Goal: Submit feedback/report problem

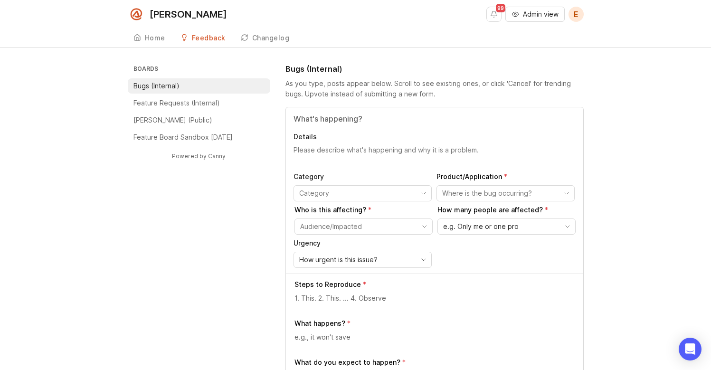
click at [370, 144] on div "Details Category Product/Application Who is this affecting? How many people are…" at bounding box center [435, 190] width 298 height 166
click at [347, 115] on input "Title" at bounding box center [435, 118] width 282 height 11
type input "Ambient sound only plays when AIR is speaking"
click at [327, 155] on textarea "Details" at bounding box center [435, 154] width 282 height 19
type textarea "W"
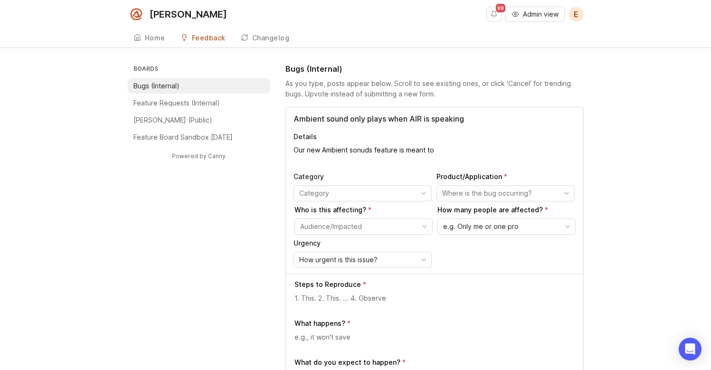
click at [357, 149] on textarea "Our new Ambient sonuds feature is meant to" at bounding box center [435, 154] width 282 height 19
click at [442, 153] on textarea "Our new Ambient sounds feature is meant to" at bounding box center [435, 154] width 282 height 19
click at [485, 162] on textarea "Our new Ambient sounds feature is meant to reduce the perception of dead air on…" at bounding box center [435, 154] width 282 height 19
drag, startPoint x: 327, startPoint y: 159, endPoint x: 279, endPoint y: 159, distance: 48.0
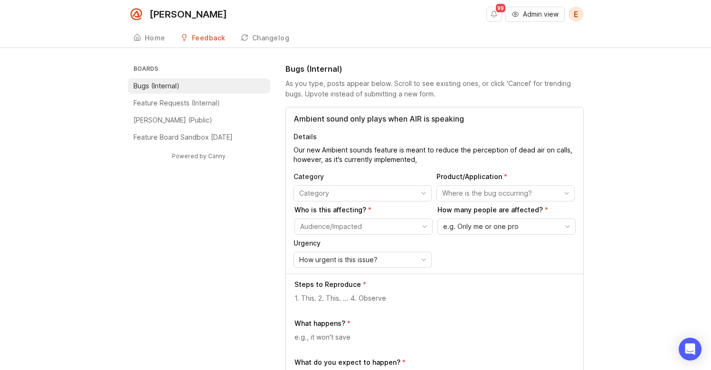
click at [396, 161] on textarea "Our new Ambient sounds feature is meant to reduce the perception of dead air on…" at bounding box center [435, 154] width 282 height 19
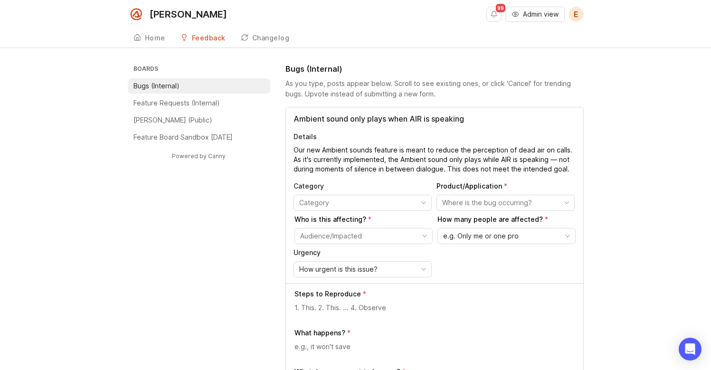
type textarea "Our new Ambient sounds feature is meant to reduce the perception of dead air on…"
click at [561, 166] on textarea "Our new Ambient sounds feature is meant to reduce the perception of dead air on…" at bounding box center [435, 159] width 282 height 29
click at [563, 167] on textarea "Our new Ambient sounds feature is meant to reduce the perception of dead air on…" at bounding box center [435, 159] width 282 height 29
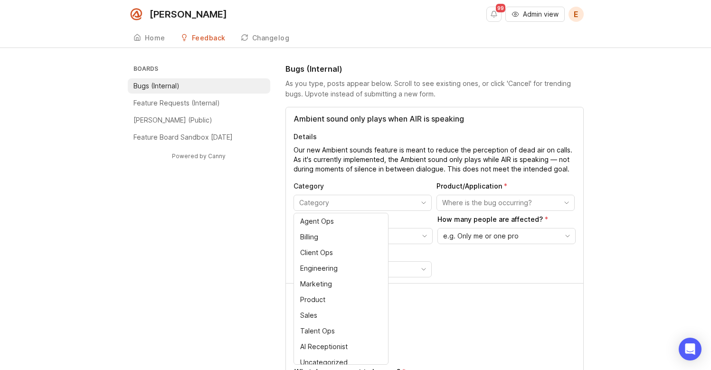
click at [387, 204] on input "toggle menu" at bounding box center [357, 203] width 116 height 10
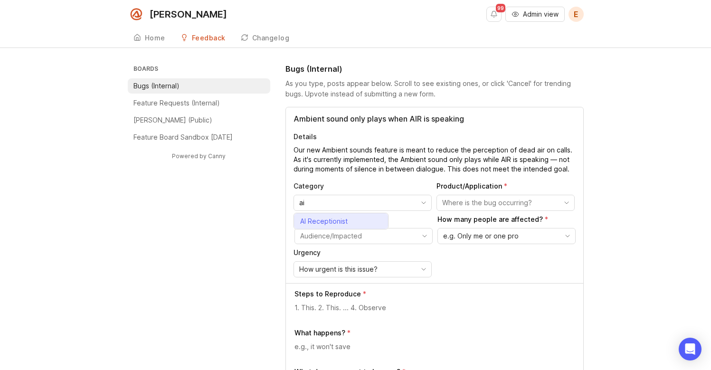
click at [347, 219] on div "AI Receptionist" at bounding box center [324, 221] width 48 height 10
type input "AI Receptionist"
click at [498, 204] on input "toggle menu" at bounding box center [500, 203] width 116 height 10
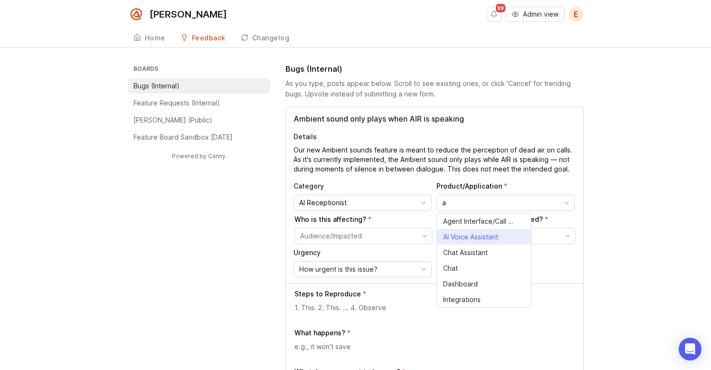
click at [505, 235] on li "AI Voice Assistant" at bounding box center [484, 237] width 94 height 16
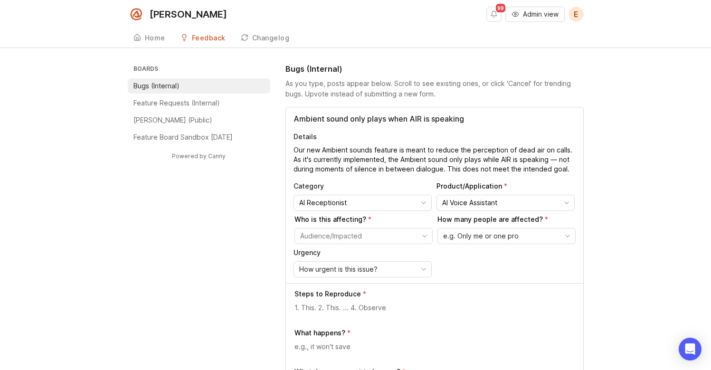
type input "AI Voice Assistant"
click at [379, 235] on input "toggle menu" at bounding box center [358, 236] width 116 height 10
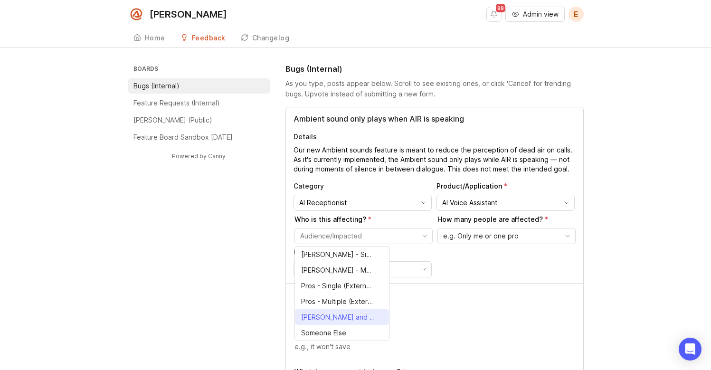
click at [352, 317] on span "[PERSON_NAME] and Pros (Everyone)" at bounding box center [338, 317] width 74 height 10
type input "[PERSON_NAME] and Pros (Everyone)"
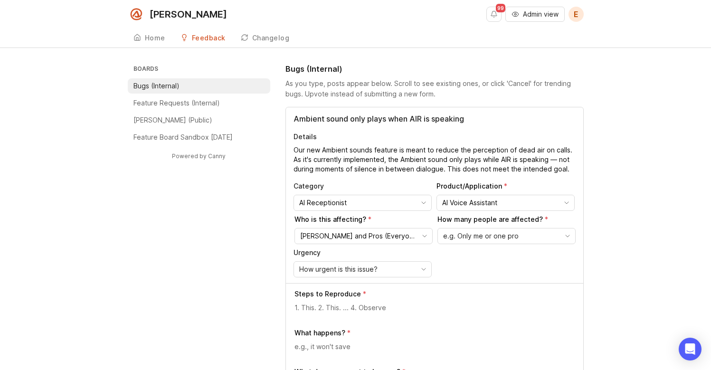
click at [521, 237] on div "e.g. Only me or one pro" at bounding box center [499, 236] width 122 height 15
click at [501, 283] on span "Many/most people" at bounding box center [473, 286] width 59 height 10
click at [320, 266] on span "How urgent is this issue?" at bounding box center [338, 269] width 78 height 10
click at [343, 303] on li "High" at bounding box center [341, 304] width 94 height 16
click at [346, 311] on textarea at bounding box center [435, 308] width 281 height 10
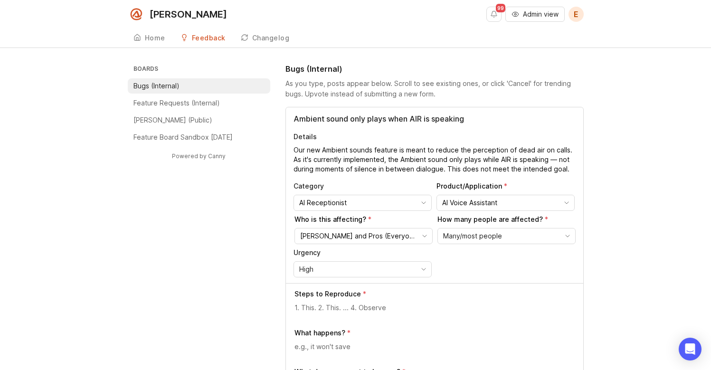
scroll to position [90, 0]
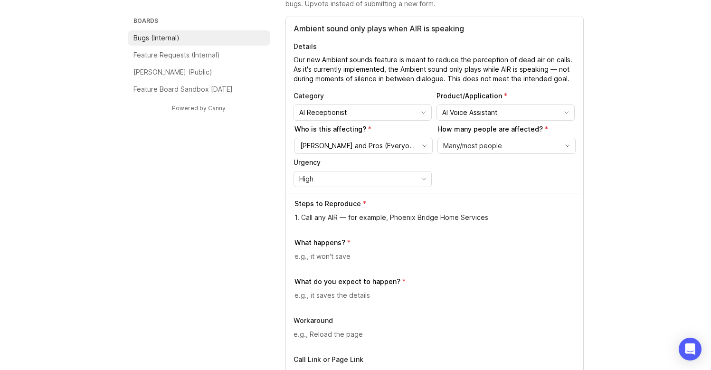
click at [340, 219] on textarea "1. Call any AIR — for example, Phoenix Bridge Home Services" at bounding box center [435, 217] width 281 height 10
click at [516, 220] on textarea "1. Call any AIR line — for example, [GEOGRAPHIC_DATA] Home Services" at bounding box center [435, 217] width 281 height 10
click at [402, 218] on textarea "1. Call any AIR line — for example, [GEOGRAPHIC_DATA] Home Services" at bounding box center [435, 217] width 281 height 10
click at [406, 220] on textarea "1. Call any AIR line — for example, our demo account: Phoenix Bridge Home Servi…" at bounding box center [435, 217] width 281 height 10
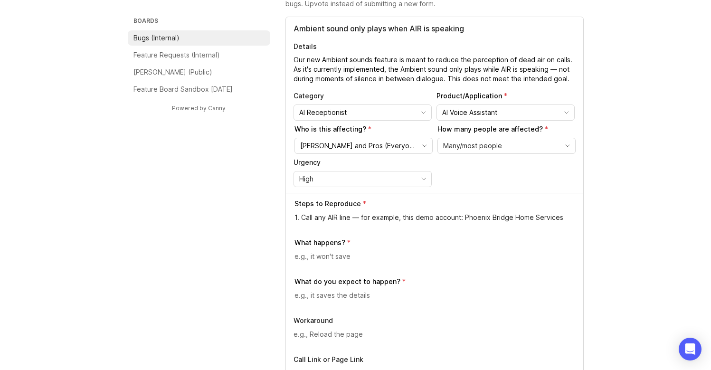
click at [563, 220] on textarea "1. Call any AIR line — for example, this demo account: Phoenix Bridge Home Serv…" at bounding box center [435, 217] width 281 height 10
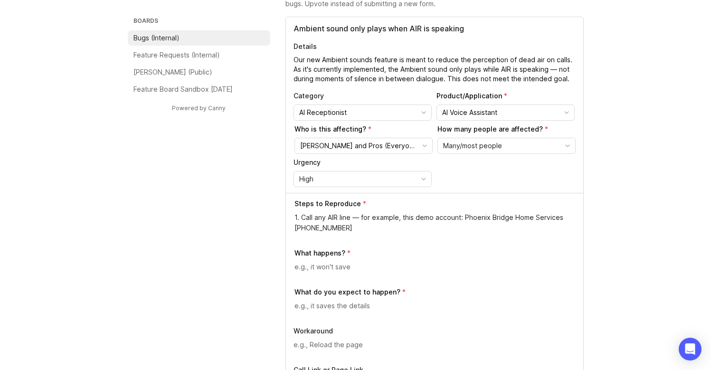
type textarea "1. Call any AIR line — for example, this demo account: Phoenix Bridge Home Serv…"
click at [433, 67] on textarea "Our new Ambient sounds feature is meant to reduce the perception of dead air on…" at bounding box center [435, 69] width 282 height 29
click at [572, 82] on textarea "Our new Ambient sounds feature is meant to reduce the perception of dead air on…" at bounding box center [435, 69] width 282 height 29
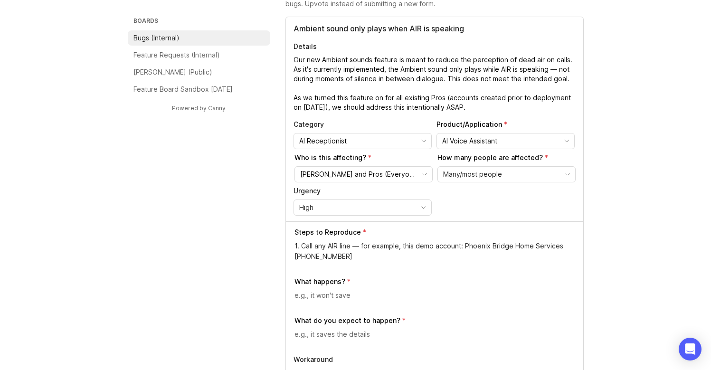
type textarea "Our new Ambient sounds feature is meant to reduce the perception of dead air on…"
click at [332, 248] on textarea "1. Call any AIR line — for example, this demo account: Phoenix Bridge Home Serv…" at bounding box center [435, 251] width 281 height 21
click at [349, 244] on textarea "1. Call any AIR line — for example, this demo account: Phoenix Bridge Home Serv…" at bounding box center [435, 251] width 281 height 21
type textarea "1. Call any AIR line for a Pro that was created prior to [DATE] — for example, …"
click at [410, 297] on textarea at bounding box center [435, 295] width 281 height 10
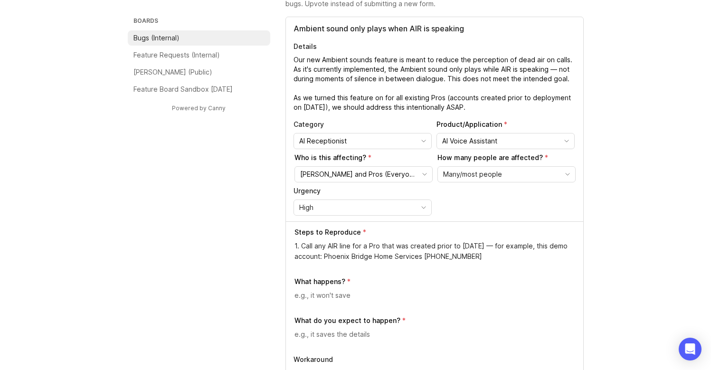
type textarea "H"
type textarea "Listen to the call and"
drag, startPoint x: 302, startPoint y: 245, endPoint x: 281, endPoint y: 245, distance: 21.4
click at [511, 259] on textarea "1. Call any AIR line for a Pro that was created prior to [DATE] — for example, …" at bounding box center [435, 251] width 281 height 21
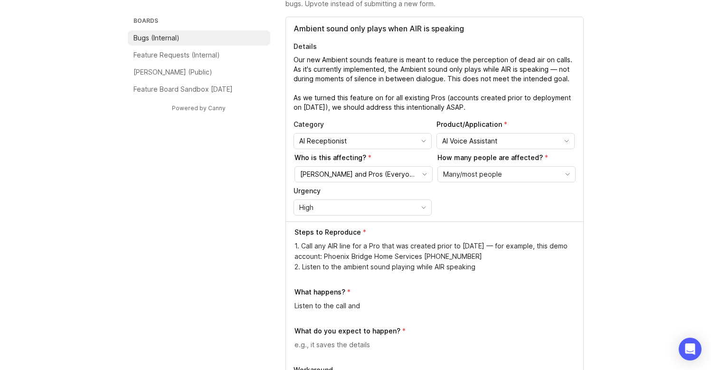
click at [415, 266] on textarea "1. Call any AIR line for a Pro that was created prior to [DATE] — for example, …" at bounding box center [435, 256] width 281 height 31
click at [404, 268] on textarea "1. Call any AIR line for a Pro that was created prior to [DATE] — for example, …" at bounding box center [435, 256] width 281 height 31
click at [528, 272] on textarea "1. Call any AIR line for a Pro that was created prior to [DATE] — for example, …" at bounding box center [435, 256] width 281 height 31
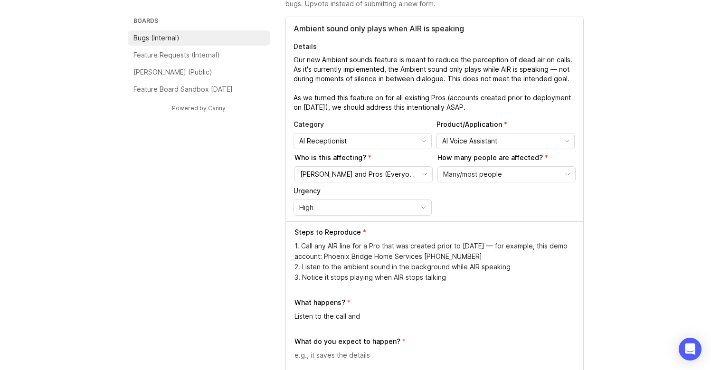
click at [339, 279] on textarea "1. Call any AIR line for a Pro that was created prior to [DATE] — for example, …" at bounding box center [435, 262] width 281 height 42
type textarea "1. Call any AIR line for a Pro that was created prior to [DATE] — for example, …"
click at [330, 319] on textarea "Listen to the call and" at bounding box center [435, 316] width 281 height 10
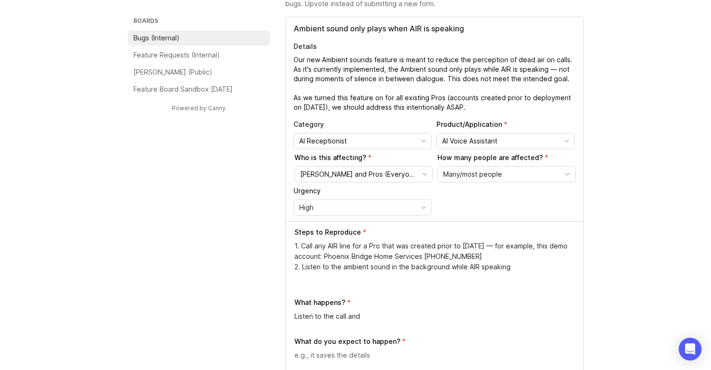
paste textarea "3. Notice it stops playing when AIR stops talking"
drag, startPoint x: 303, startPoint y: 317, endPoint x: 261, endPoint y: 315, distance: 41.8
click at [318, 313] on textarea "Notice it stops playing when AIR stops talking" at bounding box center [435, 316] width 281 height 10
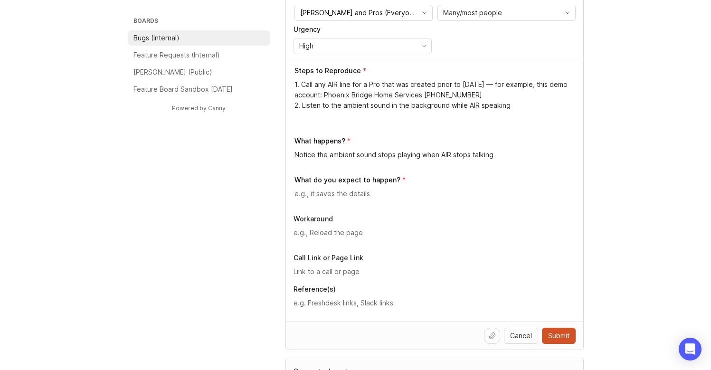
scroll to position [252, 0]
type textarea "Notice the ambient sound stops playing when AIR stops talking"
click at [338, 199] on div at bounding box center [435, 197] width 281 height 18
type textarea "The ambient sound keeps playing to eliminate the total silence, aka "dead air""
click at [392, 244] on div at bounding box center [435, 236] width 282 height 18
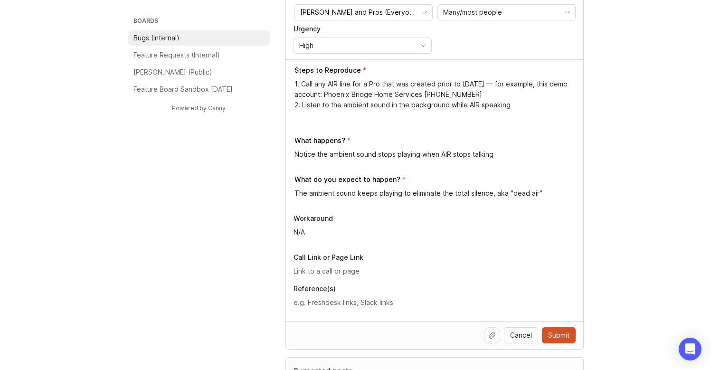
type textarea "N/A"
click at [413, 161] on div "Notice the ambient sound stops playing when AIR stops talking" at bounding box center [435, 158] width 281 height 18
click at [386, 153] on textarea "Notice the ambient sound stops playing when AIR stops talking" at bounding box center [435, 154] width 281 height 10
click at [381, 153] on textarea "Notice the ambient sound stops playing when AIR stops talking" at bounding box center [435, 154] width 281 height 10
click at [377, 153] on textarea "Notice the ambient sound stops playing when AIR stops talking" at bounding box center [435, 154] width 281 height 10
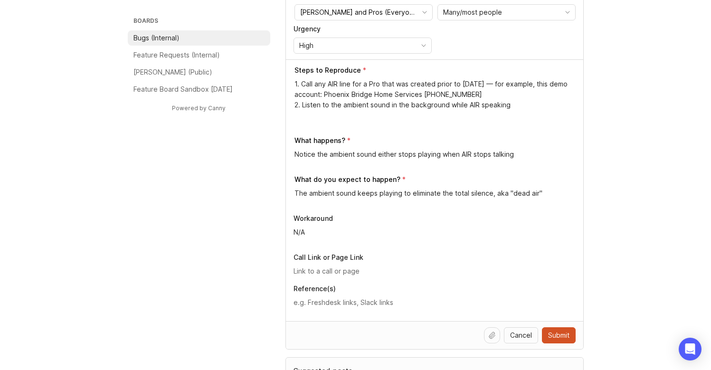
click at [440, 153] on textarea "Notice the ambient sound either stops playing when AIR stops talking" at bounding box center [435, 154] width 281 height 10
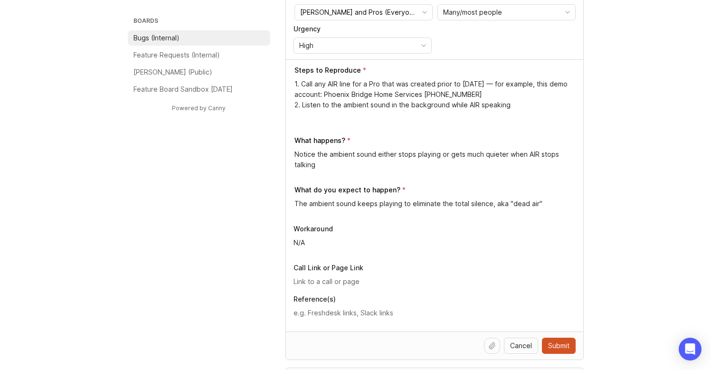
type textarea "Notice the ambient sound either stops playing or gets much quieter when AIR sto…"
click at [427, 195] on div "What do you expect to happen? The ambient sound keeps playing to eliminate the …" at bounding box center [435, 200] width 281 height 31
click at [404, 211] on div "The ambient sound keeps playing to eliminate the total silence, aka "dead air"" at bounding box center [435, 208] width 281 height 18
click at [401, 201] on textarea "The ambient sound keeps playing to eliminate the total silence, aka "dead air"" at bounding box center [435, 204] width 281 height 10
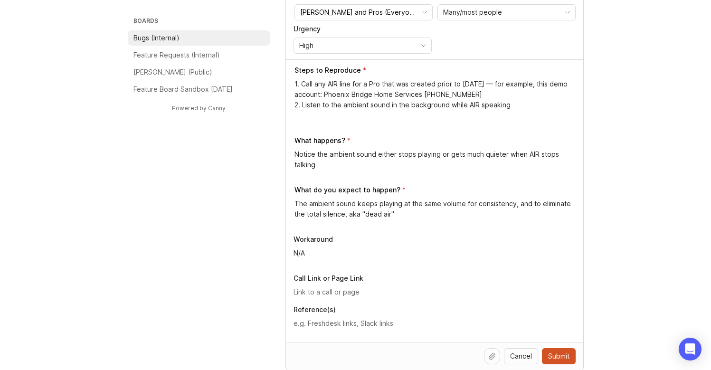
click at [426, 213] on textarea "The ambient sound keeps playing at the same volume for consistency, and to elim…" at bounding box center [435, 209] width 281 height 21
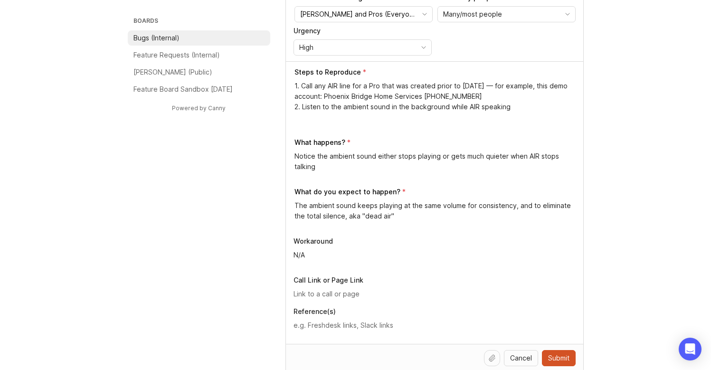
click at [413, 211] on textarea "The ambient sound keeps playing at the same volume for consistency, and to elim…" at bounding box center [435, 211] width 281 height 21
click at [464, 202] on textarea "The ambient sound keeps playing at the same volume for consistency, and to elim…" at bounding box center [435, 211] width 281 height 21
click at [404, 205] on textarea "The ambient sound keeps playing at the same volume for consistency, and to elim…" at bounding box center [435, 211] width 281 height 21
click at [403, 206] on textarea "The ambient sound keeps playing at the same volume for consistency, and to elim…" at bounding box center [435, 211] width 281 height 21
drag, startPoint x: 504, startPoint y: 204, endPoint x: 556, endPoint y: 206, distance: 51.4
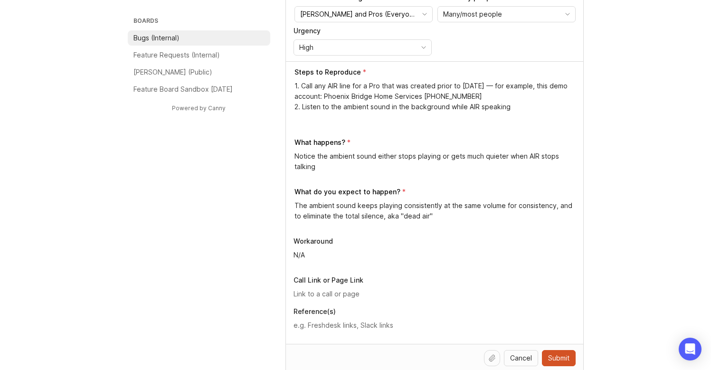
click at [556, 206] on textarea "The ambient sound keeps playing consistently at the same volume for consistency…" at bounding box center [435, 211] width 281 height 21
click at [303, 216] on textarea "The ambient sound keeps playing consistently at the same volume throughout the …" at bounding box center [435, 211] width 281 height 21
type textarea "The ambient sound keeps playing consistently at the same volume throughout the …"
click at [339, 293] on input "text" at bounding box center [435, 294] width 282 height 10
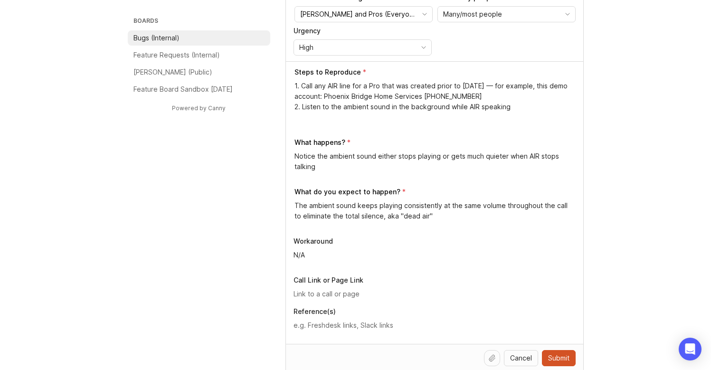
paste input "[URL][PERSON_NAME]"
type input "[URL][PERSON_NAME]"
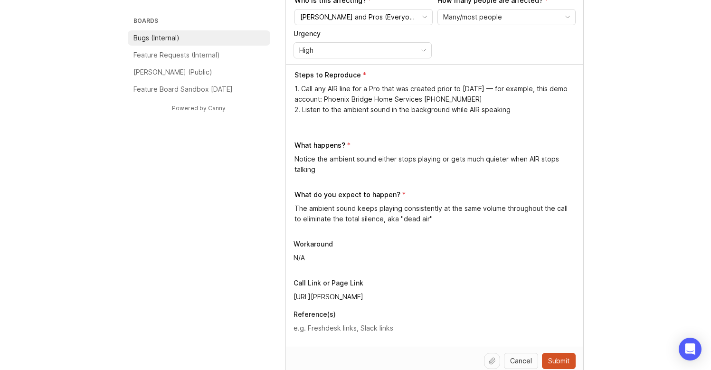
scroll to position [1, 0]
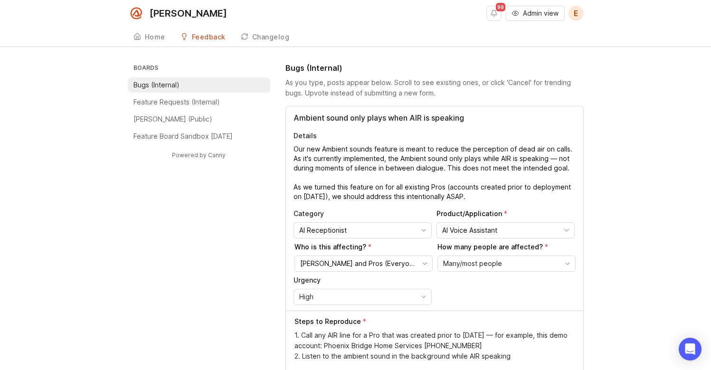
click at [408, 294] on div "High" at bounding box center [355, 296] width 122 height 15
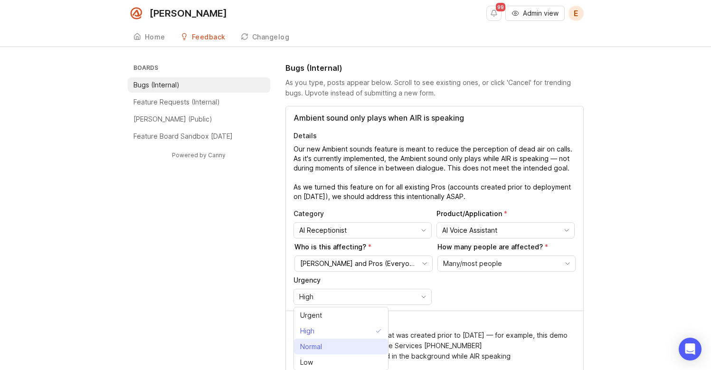
click at [338, 346] on li "Normal" at bounding box center [341, 347] width 94 height 16
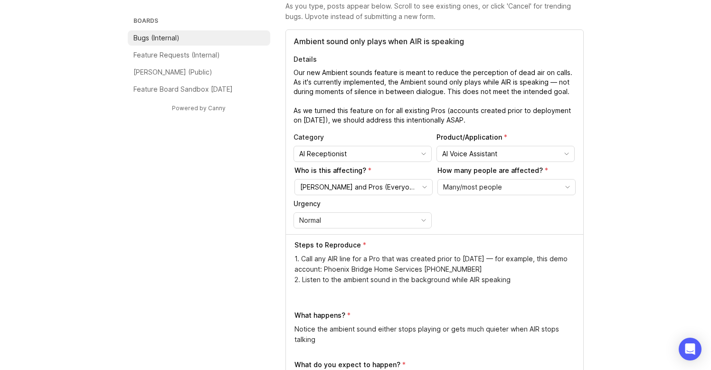
scroll to position [79, 0]
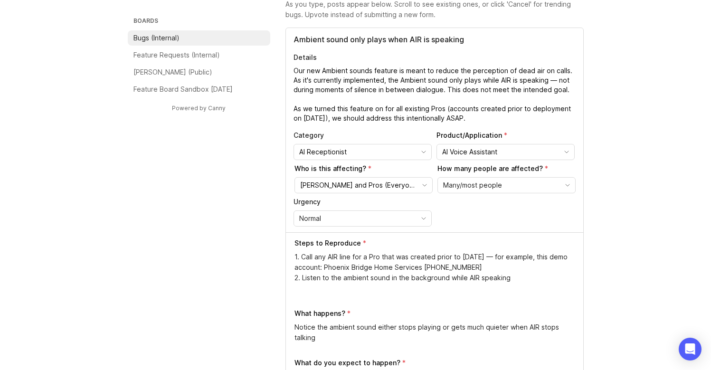
click at [355, 40] on input "Ambient sound only plays when AIR is speaking" at bounding box center [435, 39] width 282 height 11
click at [353, 38] on input "Ambient sound only plays when AIR is speaking" at bounding box center [435, 39] width 282 height 11
drag, startPoint x: 351, startPoint y: 40, endPoint x: 570, endPoint y: 51, distance: 219.4
click at [570, 51] on div "Ambient sound only plays when AIR is speaking Details Our new Ambient sounds fe…" at bounding box center [435, 130] width 298 height 204
type input "Ambient sound not playing consistently"
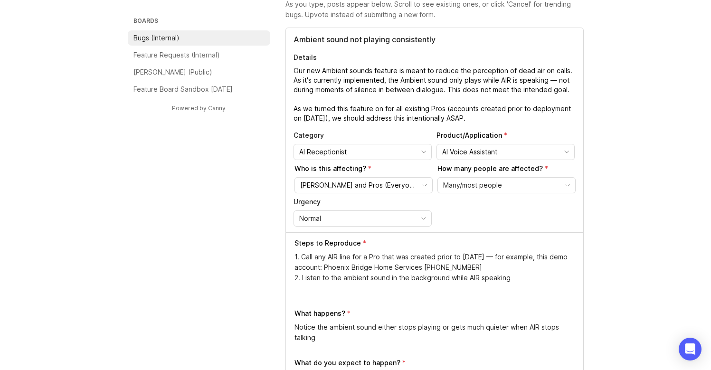
click at [523, 82] on textarea "Our new Ambient sounds feature is meant to reduce the perception of dead air on…" at bounding box center [435, 94] width 282 height 57
click at [513, 84] on textarea "Our new Ambient sounds feature is meant to reduce the perception of dead air on…" at bounding box center [435, 94] width 282 height 57
click at [295, 81] on textarea "Our new Ambient sounds feature is meant to reduce the perception of dead air on…" at bounding box center [435, 94] width 282 height 57
click at [533, 187] on div "Many/most people" at bounding box center [499, 185] width 122 height 15
click at [370, 182] on input "[PERSON_NAME] and Pros (Everyone)" at bounding box center [358, 185] width 116 height 10
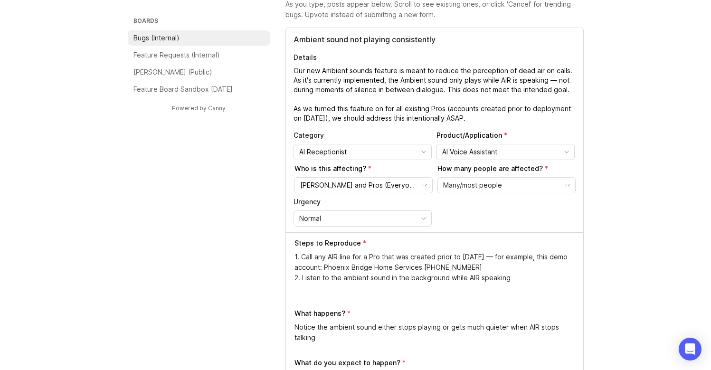
click at [510, 120] on textarea "Our new Ambient sounds feature is meant to reduce the perception of dead air on…" at bounding box center [435, 94] width 282 height 57
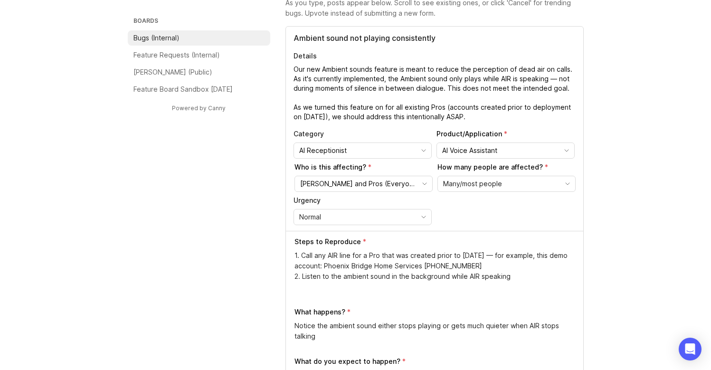
scroll to position [81, 0]
drag, startPoint x: 494, startPoint y: 118, endPoint x: 339, endPoint y: 112, distance: 155.1
click at [339, 112] on textarea "Our new Ambient sounds feature is meant to reduce the perception of dead air on…" at bounding box center [435, 92] width 282 height 57
drag, startPoint x: 309, startPoint y: 104, endPoint x: 281, endPoint y: 104, distance: 28.0
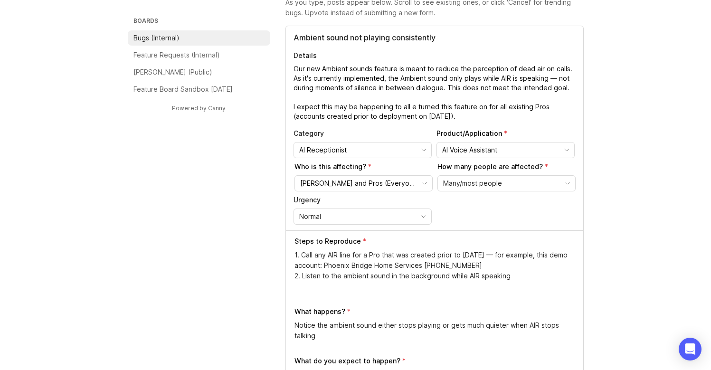
drag, startPoint x: 411, startPoint y: 105, endPoint x: 298, endPoint y: 118, distance: 114.4
click at [473, 115] on textarea "Our new Ambient sounds feature is meant to reduce the perception of dead air on…" at bounding box center [435, 92] width 282 height 57
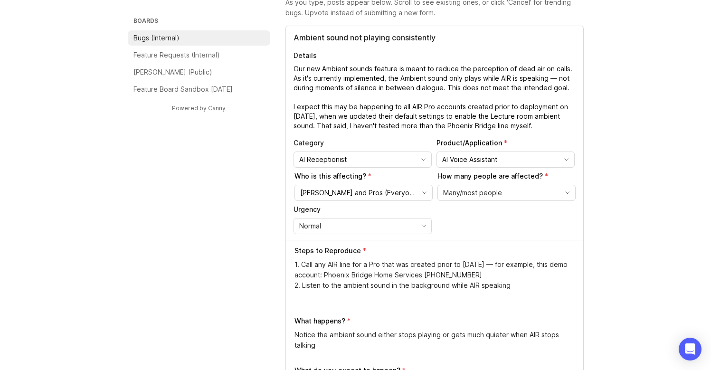
click at [523, 100] on textarea "Our new Ambient sounds feature is meant to reduce the perception of dead air on…" at bounding box center [435, 97] width 282 height 67
click at [447, 77] on textarea "Our new Ambient sounds feature is meant to reduce the perception of dead air on…" at bounding box center [435, 97] width 282 height 67
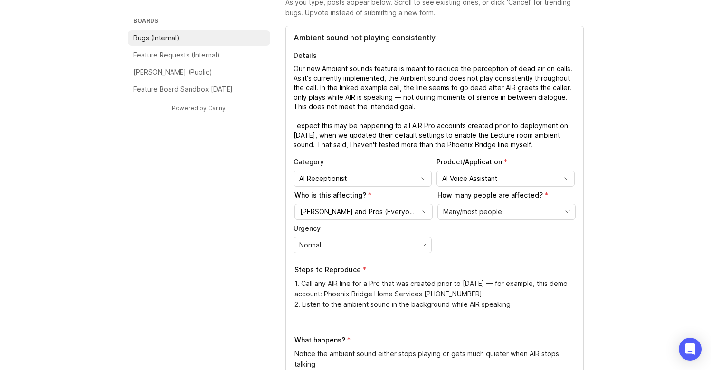
drag, startPoint x: 423, startPoint y: 104, endPoint x: 284, endPoint y: 99, distance: 139.3
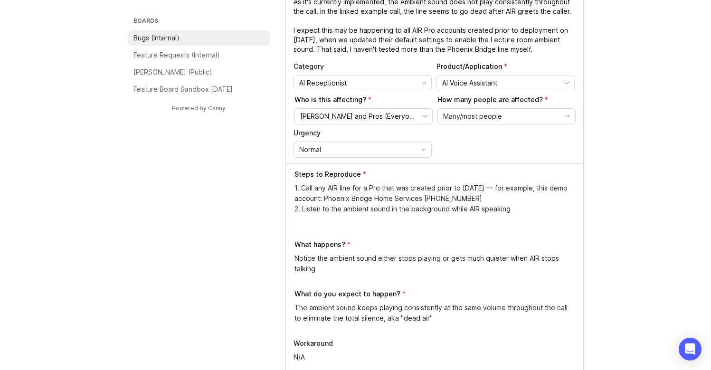
scroll to position [158, 0]
type textarea "Our new Ambient sounds feature is meant to reduce the perception of dead air on…"
click at [421, 230] on div "1. Call any AIR line for a Pro that was created prior to [DATE] — for example, …" at bounding box center [435, 207] width 281 height 49
type textarea "1. Call any AIR line for a Pro that was created prior to [DATE] — for example, …"
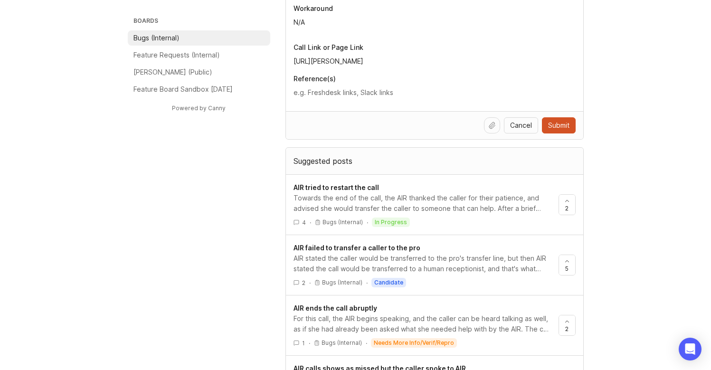
scroll to position [532, 0]
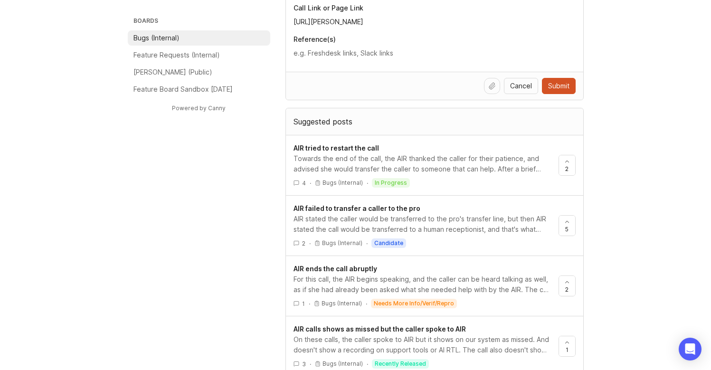
click at [563, 86] on span "Submit" at bounding box center [558, 86] width 21 height 10
